Goal: Check status: Check status

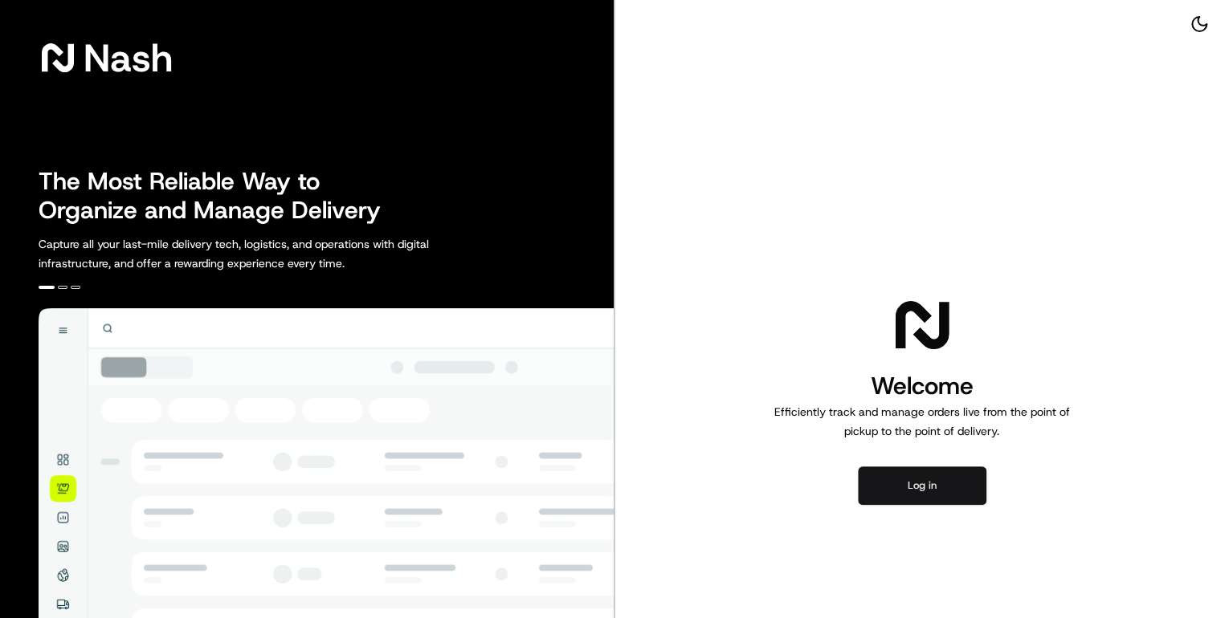
click at [927, 479] on button "Log in" at bounding box center [922, 486] width 129 height 39
